Goal: Information Seeking & Learning: Learn about a topic

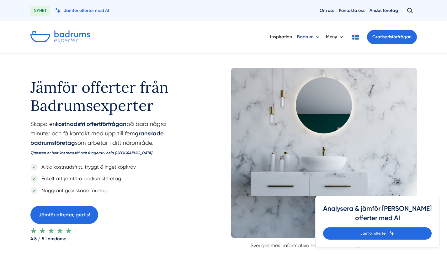
click at [314, 37] on button "Badrum" at bounding box center [309, 37] width 24 height 16
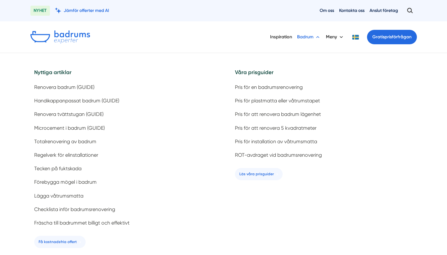
click at [314, 37] on button "Badrum" at bounding box center [309, 37] width 24 height 16
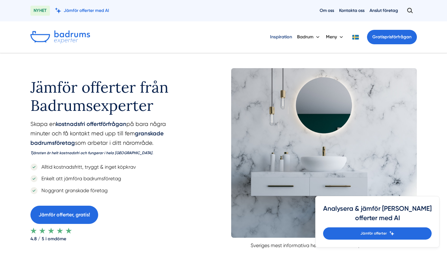
click at [281, 34] on link "Inspiration" at bounding box center [281, 37] width 22 height 16
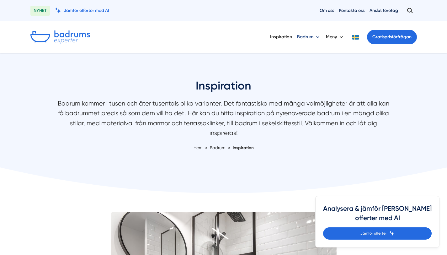
click at [314, 36] on button "Badrum" at bounding box center [309, 37] width 24 height 16
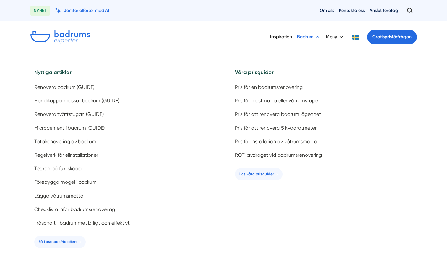
click at [314, 36] on button "Badrum" at bounding box center [309, 37] width 24 height 16
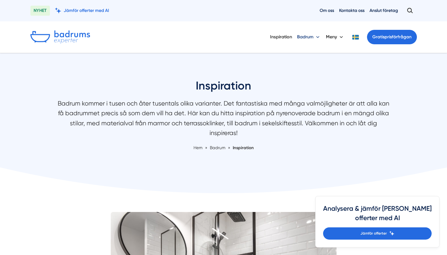
click at [314, 36] on button "Badrum" at bounding box center [309, 37] width 24 height 16
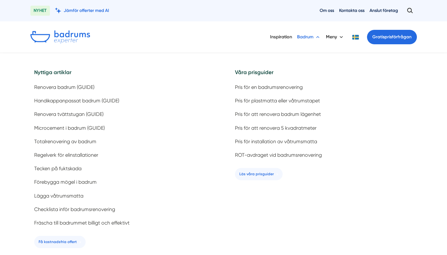
click at [314, 36] on button "Badrum" at bounding box center [309, 37] width 24 height 16
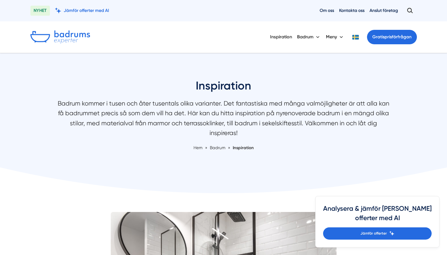
click at [63, 41] on img at bounding box center [60, 36] width 60 height 13
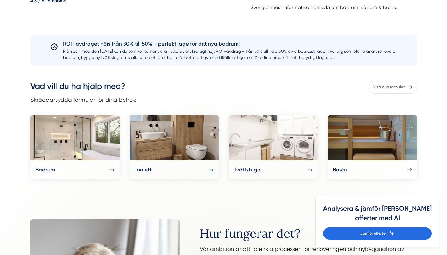
scroll to position [266, 0]
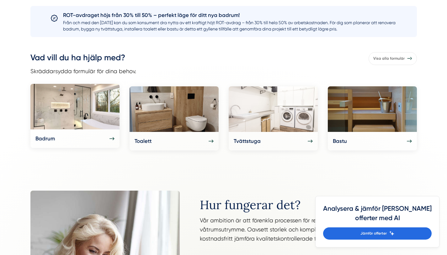
click at [105, 139] on div "Badrum" at bounding box center [74, 138] width 79 height 8
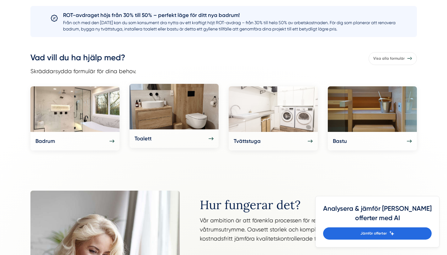
click at [185, 113] on img at bounding box center [173, 106] width 89 height 45
click at [214, 140] on div "Toalett" at bounding box center [173, 138] width 89 height 18
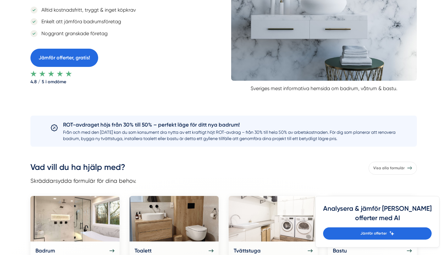
scroll to position [354, 0]
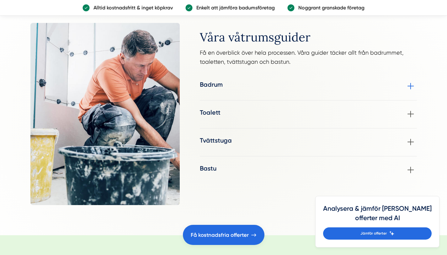
click at [242, 82] on div "Badrum Om du överväger en badrumsrenovering men känner dig osäker på stil- och …" at bounding box center [308, 86] width 217 height 13
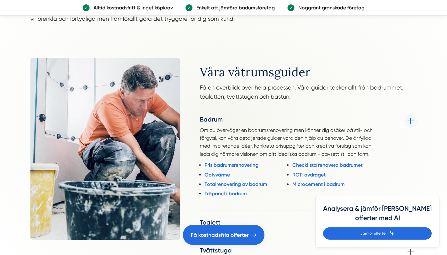
click at [405, 118] on div "Badrum Om du överväger en badrumsrenovering men känner dig osäker på stil- och …" at bounding box center [308, 158] width 217 height 87
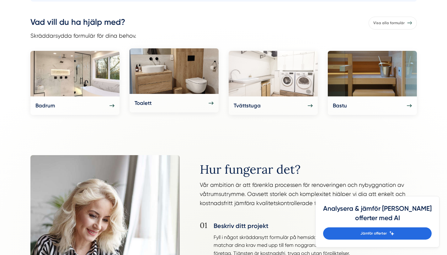
scroll to position [327, 0]
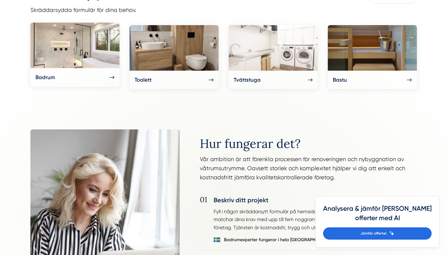
click at [110, 76] on icon at bounding box center [111, 77] width 5 height 5
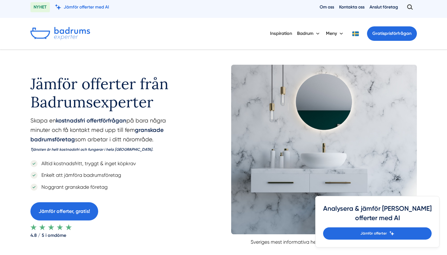
scroll to position [0, 0]
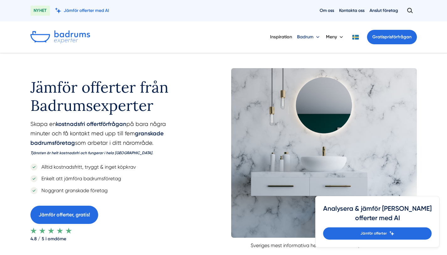
click at [314, 37] on button "Badrum" at bounding box center [309, 37] width 24 height 16
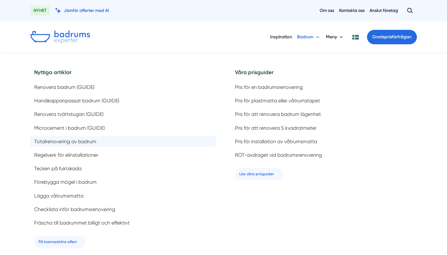
click at [94, 141] on span "Totalrenovering av badrum" at bounding box center [65, 141] width 62 height 6
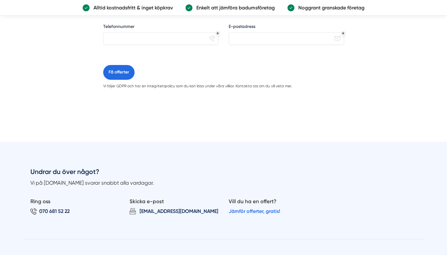
scroll to position [497, 0]
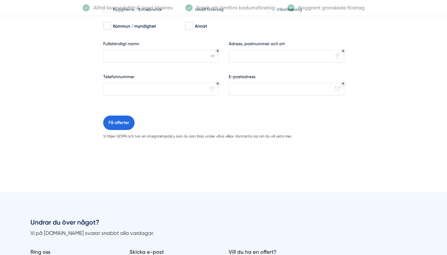
scroll to position [469, 0]
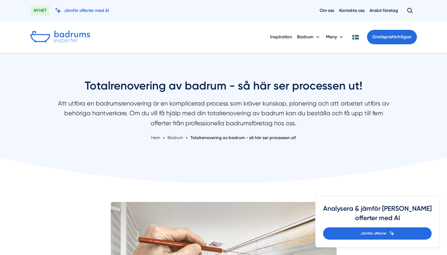
click at [83, 34] on img at bounding box center [60, 36] width 60 height 13
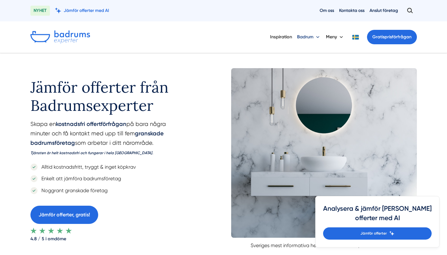
click at [310, 40] on button "Badrum" at bounding box center [309, 37] width 24 height 16
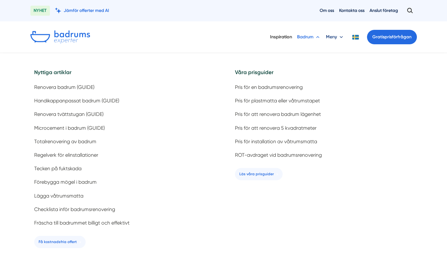
click at [334, 40] on button "Meny" at bounding box center [335, 37] width 18 height 16
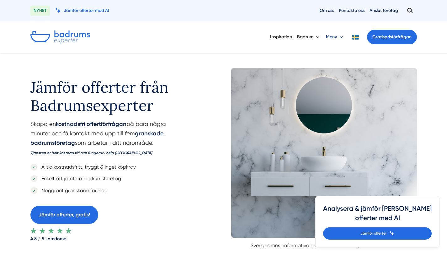
click at [334, 40] on button "Meny" at bounding box center [335, 37] width 18 height 16
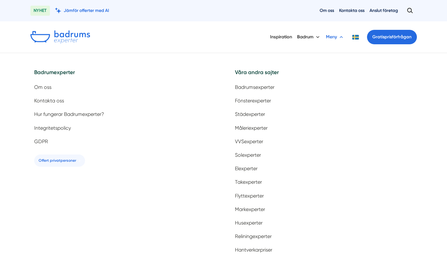
drag, startPoint x: 336, startPoint y: 37, endPoint x: 321, endPoint y: 37, distance: 15.1
click at [336, 37] on button "Meny" at bounding box center [335, 37] width 18 height 16
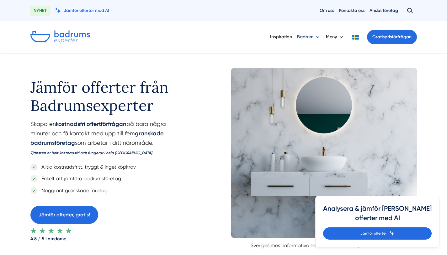
click at [306, 37] on button "Badrum" at bounding box center [309, 37] width 24 height 16
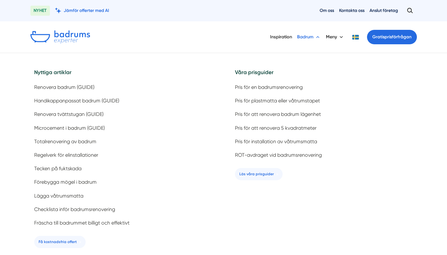
click at [74, 36] on img at bounding box center [60, 36] width 60 height 13
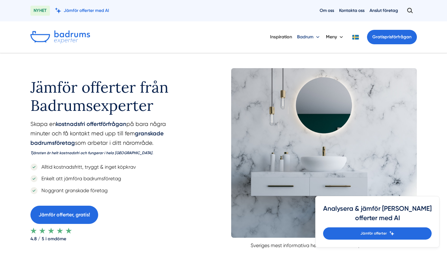
click at [308, 37] on button "Badrum" at bounding box center [309, 37] width 24 height 16
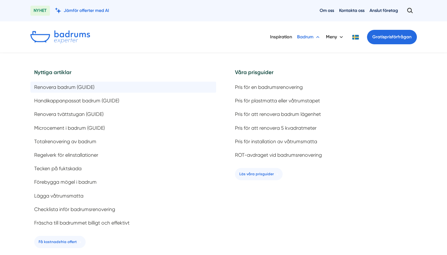
click at [50, 87] on span "Renovera badrum (GUIDE)" at bounding box center [64, 87] width 60 height 6
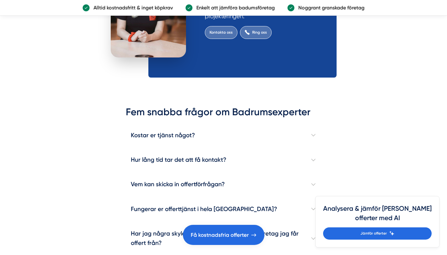
scroll to position [4016, 0]
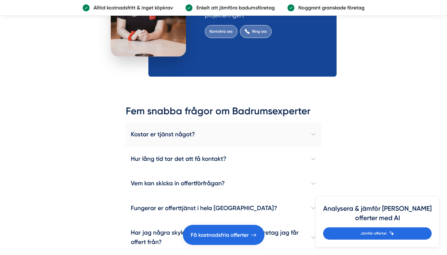
click at [302, 122] on h4 "Kostar er tjänst något?" at bounding box center [224, 134] width 196 height 24
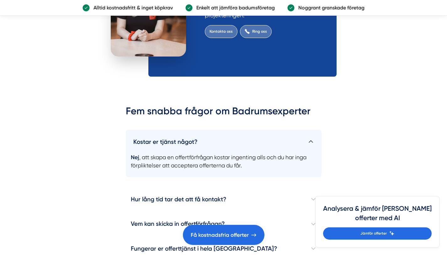
click at [302, 129] on h4 "Kostar er tjänst något?" at bounding box center [224, 138] width 196 height 19
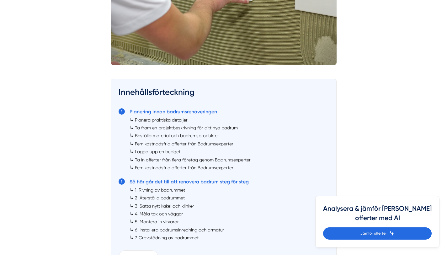
scroll to position [339, 0]
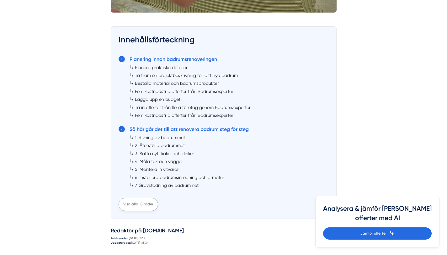
click at [133, 202] on div "Visa alla 15 rader" at bounding box center [137, 203] width 39 height 13
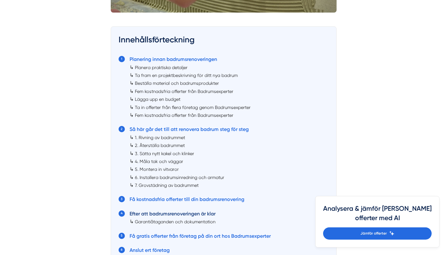
click at [161, 215] on link "Efter att badrumsrenoveringen är klar" at bounding box center [172, 213] width 86 height 6
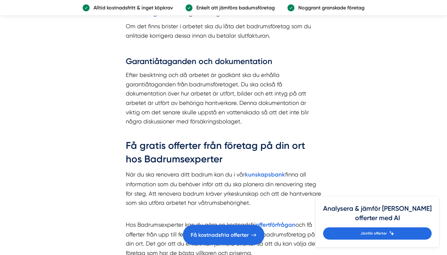
scroll to position [3555, 0]
